Goal: Task Accomplishment & Management: Manage account settings

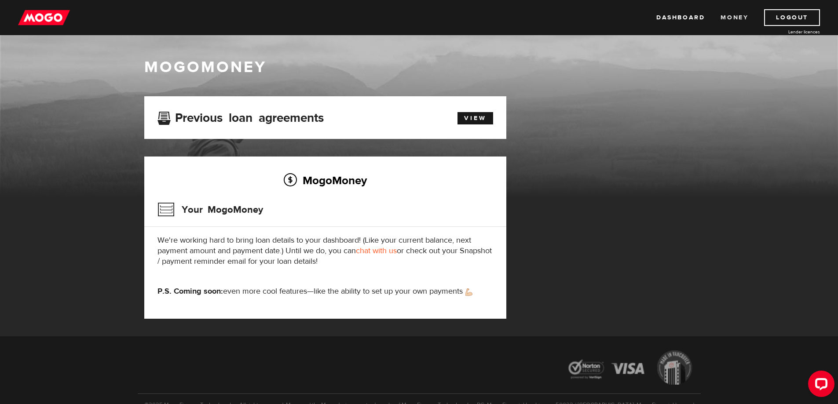
click at [731, 18] on link "Money" at bounding box center [735, 17] width 28 height 17
click at [484, 117] on link "View" at bounding box center [476, 118] width 36 height 12
click at [792, 19] on link "Logout" at bounding box center [792, 17] width 56 height 17
